Goal: Check status: Check status

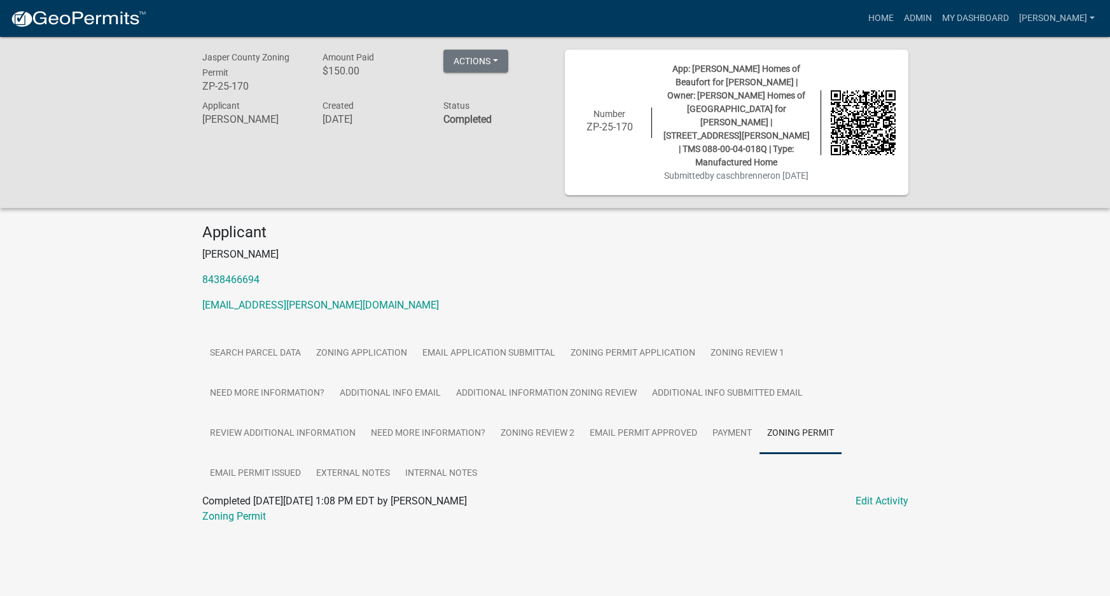
scroll to position [37, 0]
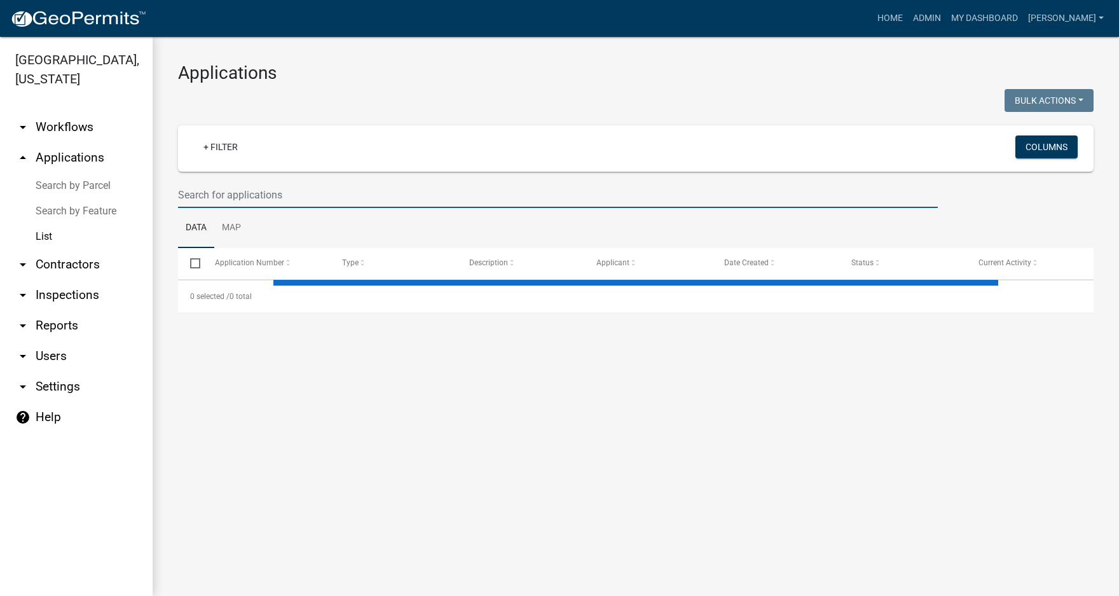
click at [207, 182] on input "text" at bounding box center [558, 195] width 760 height 26
select select "3: 100"
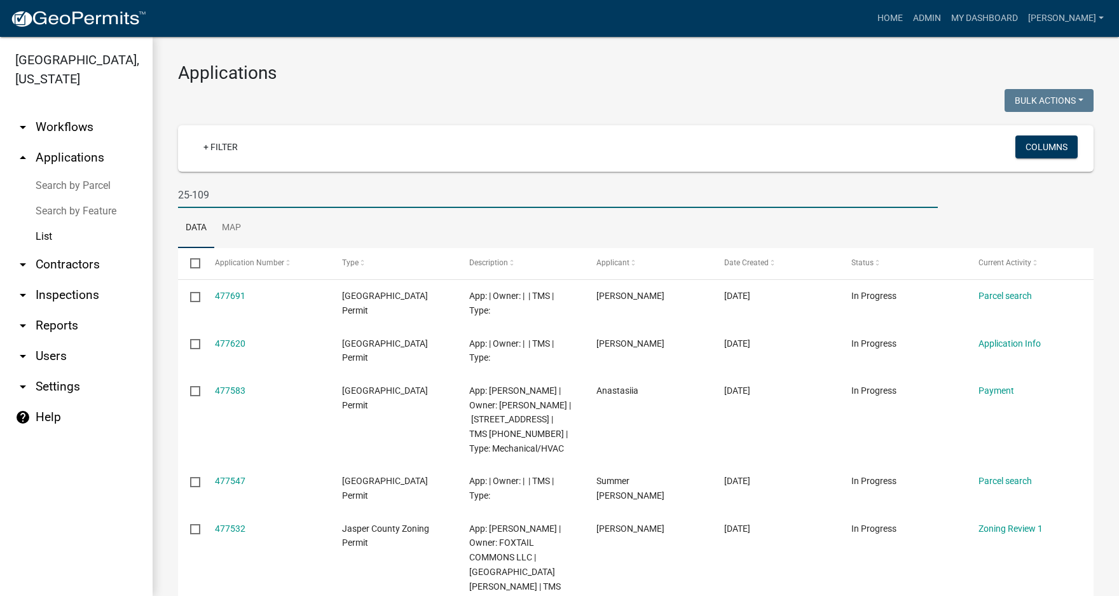
type input "25-109"
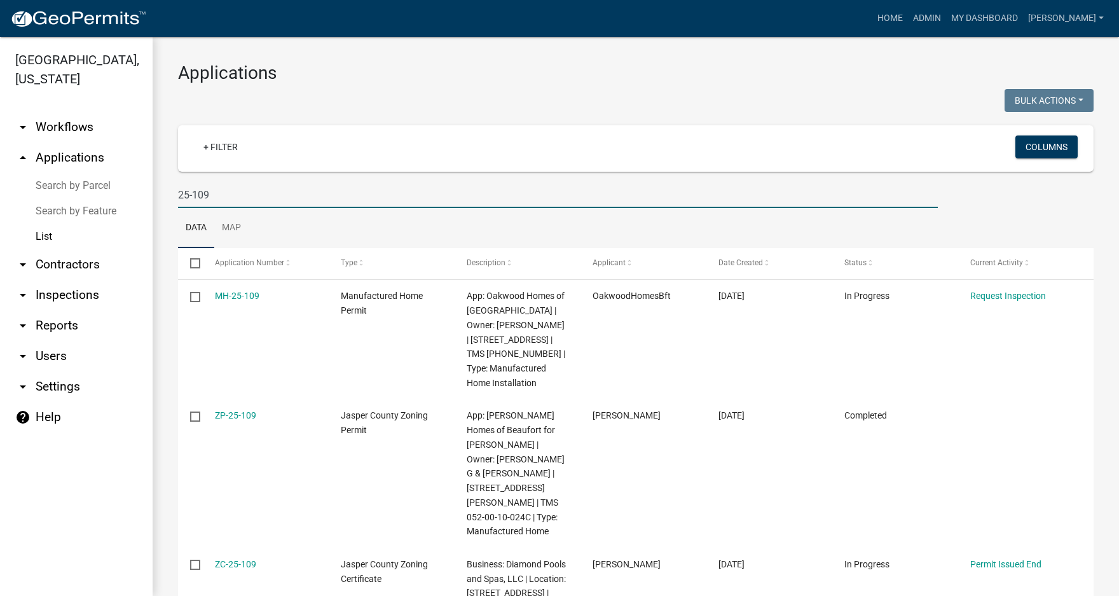
scroll to position [64, 0]
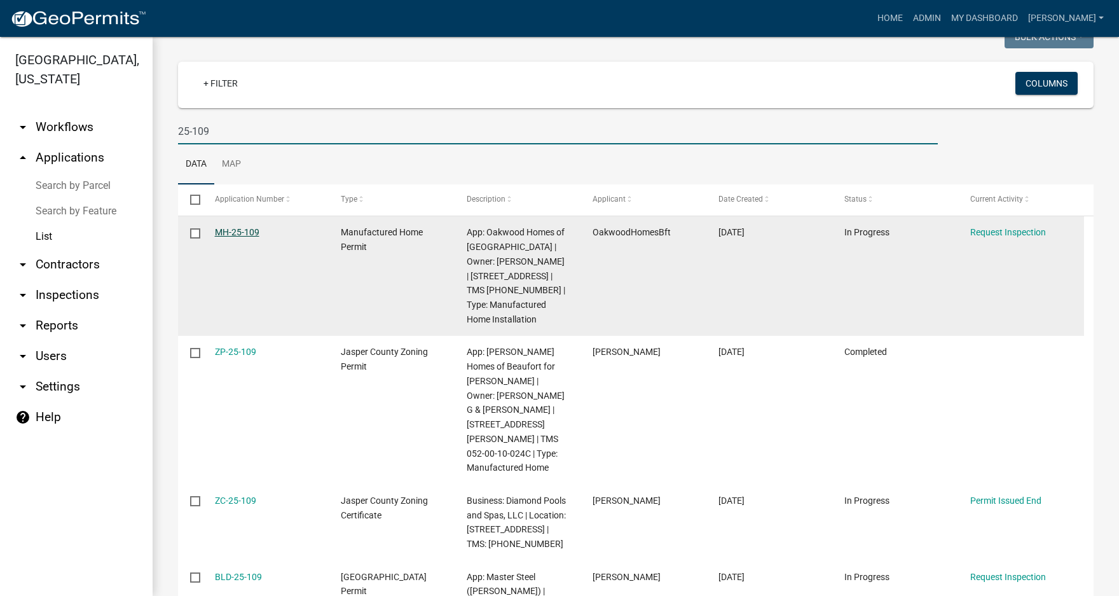
click at [245, 229] on link "MH-25-109" at bounding box center [237, 232] width 45 height 10
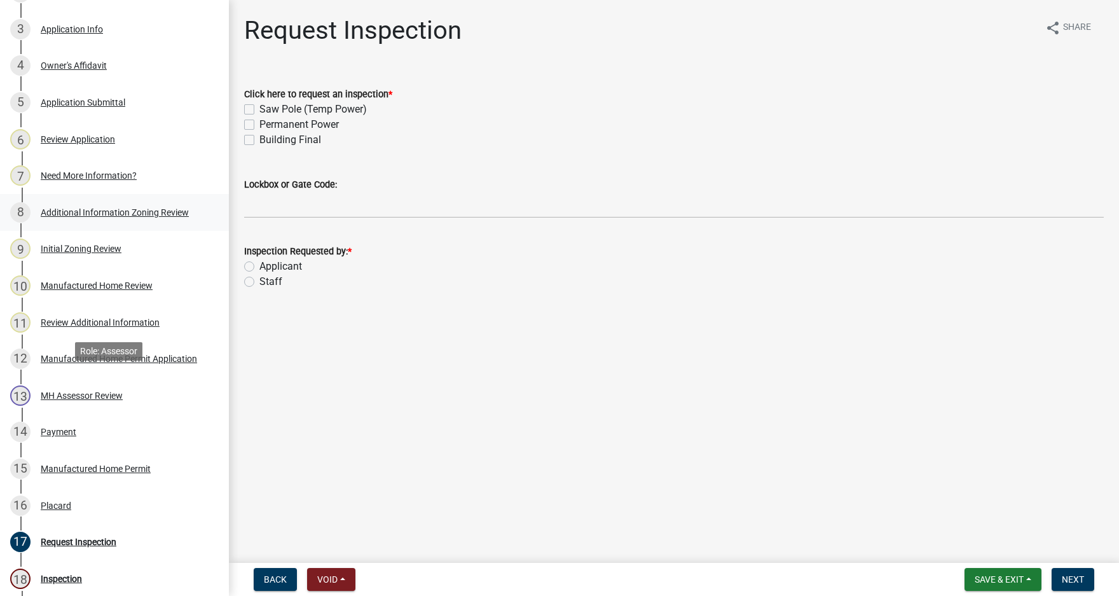
scroll to position [318, 0]
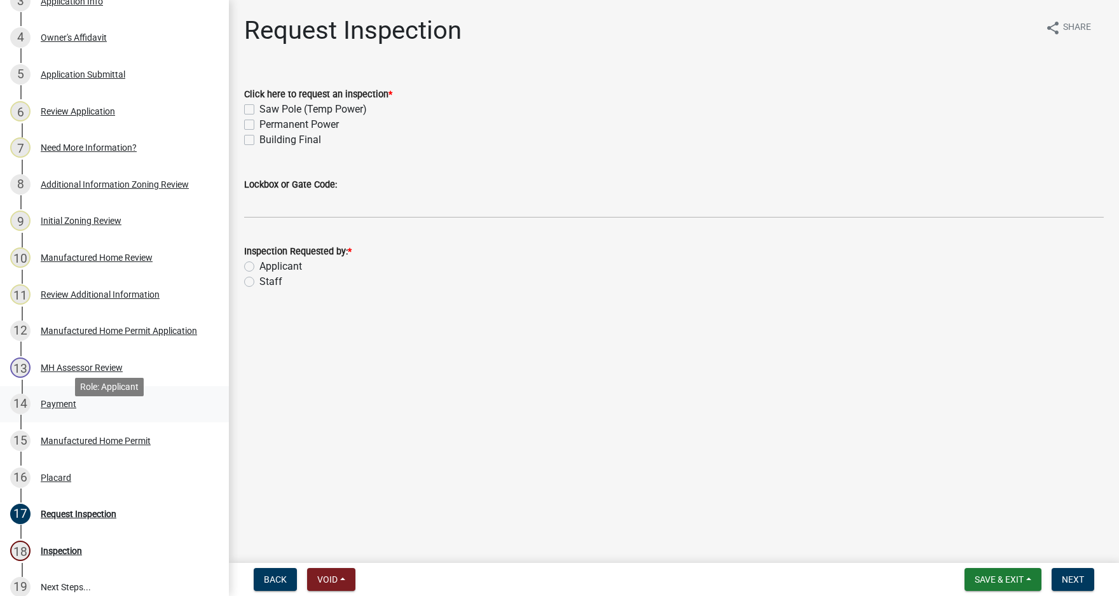
click at [64, 408] on div "Payment" at bounding box center [59, 403] width 36 height 9
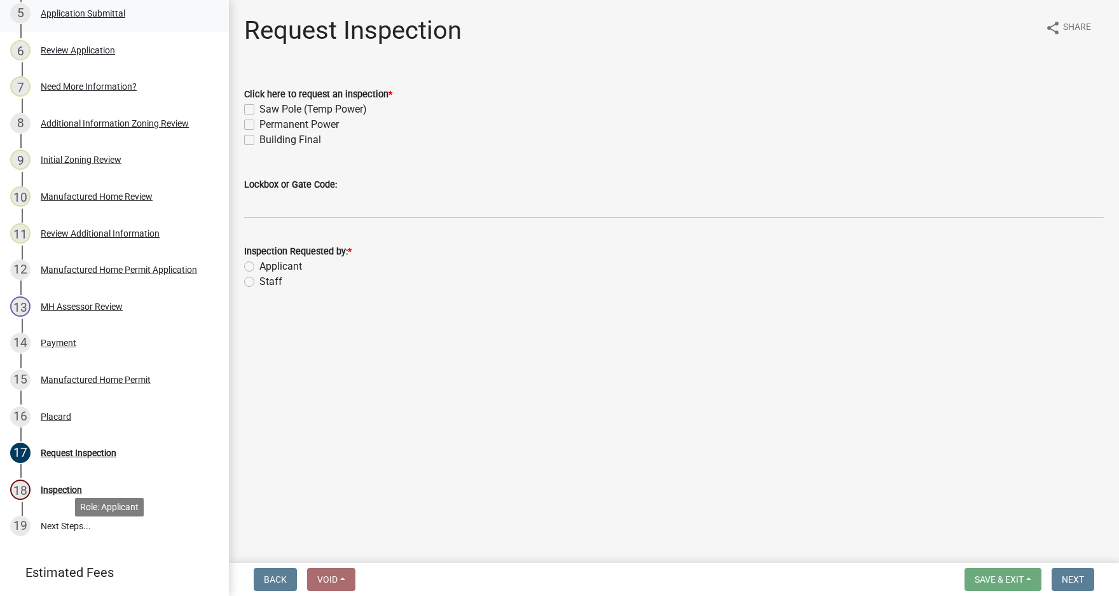
scroll to position [127, 0]
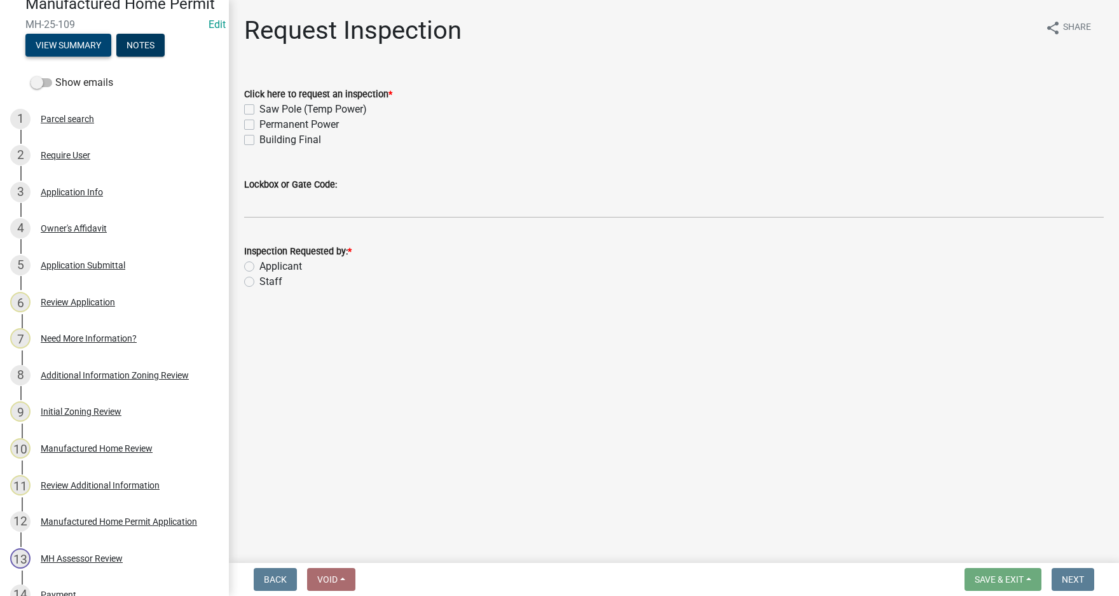
click at [90, 57] on button "View Summary" at bounding box center [68, 45] width 86 height 23
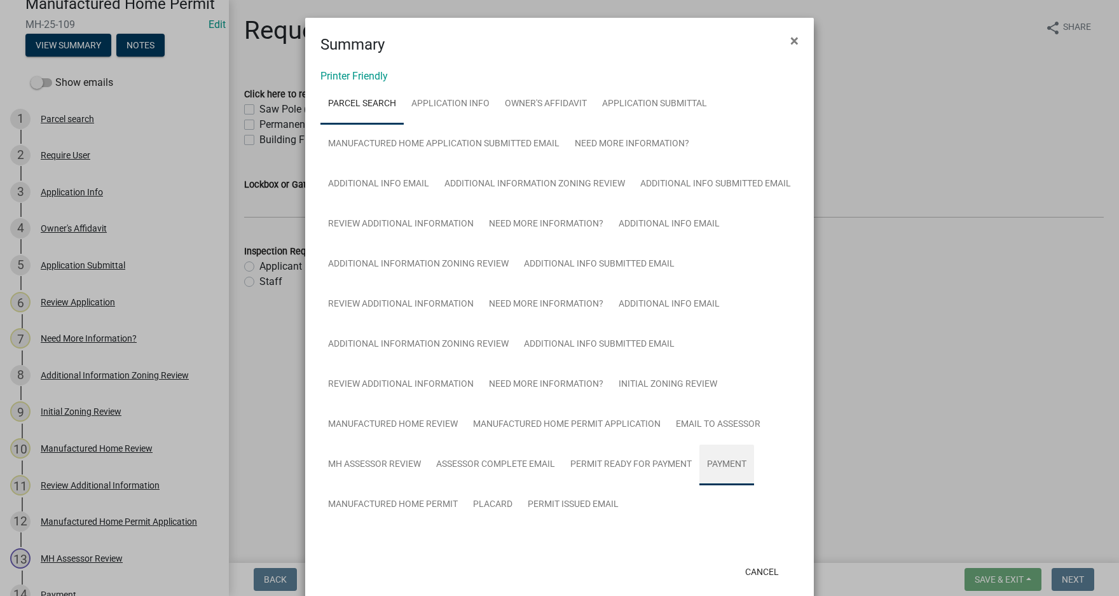
click at [724, 465] on link "Payment" at bounding box center [727, 465] width 55 height 41
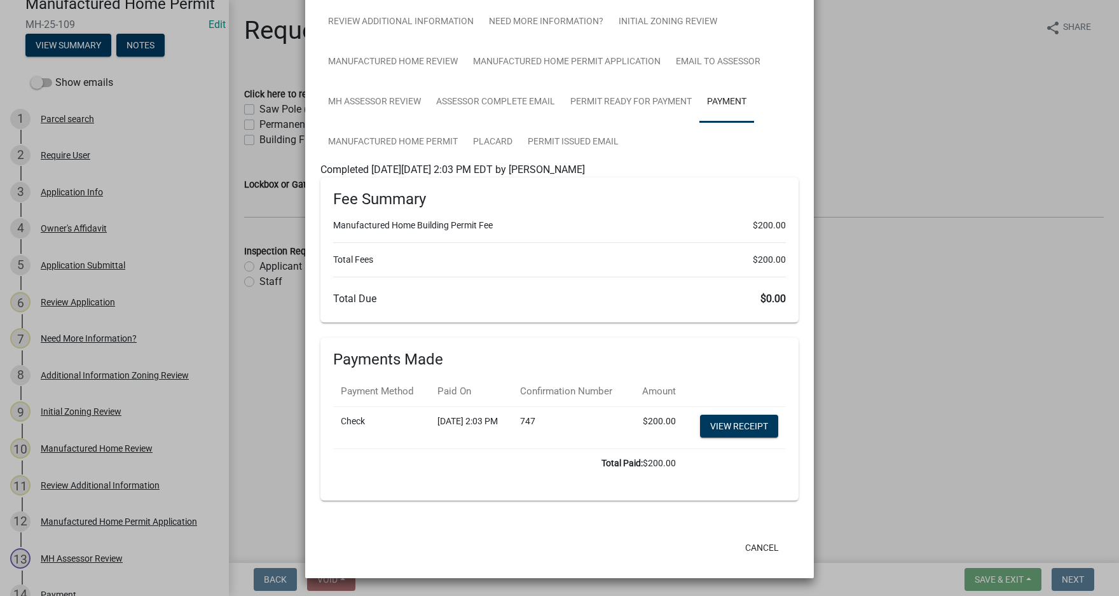
scroll to position [390, 0]
click at [740, 420] on link "View receipt" at bounding box center [739, 426] width 78 height 23
click at [884, 300] on ngb-modal-window "Summary × Printer Friendly Parcel search Application Info Owner's Affidavit App…" at bounding box center [559, 298] width 1119 height 596
